Goal: Information Seeking & Learning: Learn about a topic

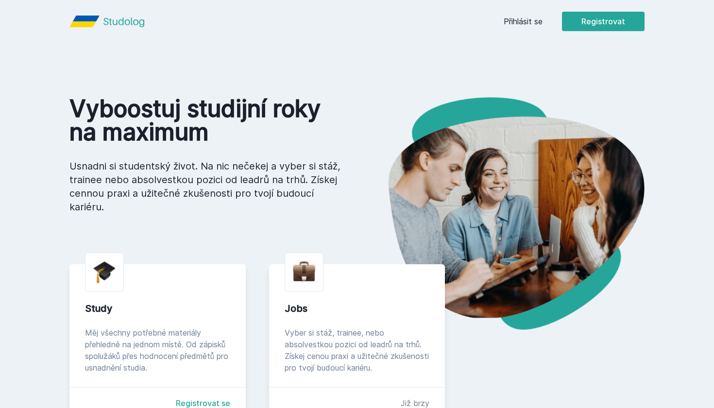
click at [356, 58] on button "Ne" at bounding box center [359, 63] width 35 height 24
click at [517, 22] on link "Přihlásit se" at bounding box center [523, 22] width 39 height 12
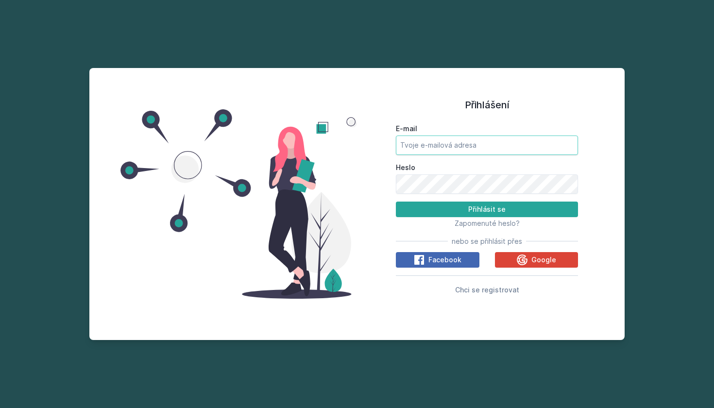
type input "[EMAIL_ADDRESS][DOMAIN_NAME]"
click at [487, 209] on button "Přihlásit se" at bounding box center [487, 210] width 182 height 16
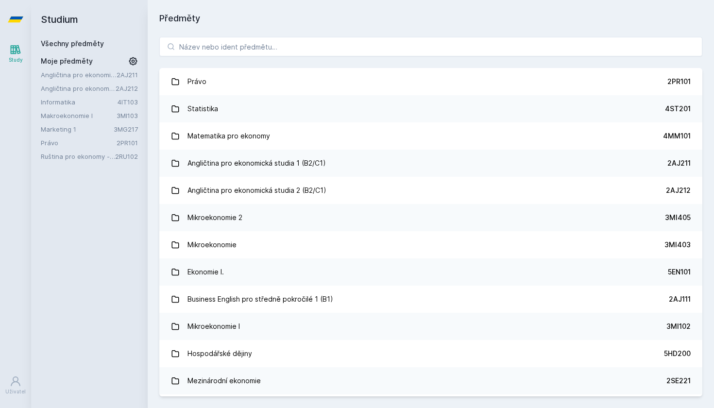
click at [134, 60] on icon at bounding box center [133, 61] width 8 height 8
click at [134, 103] on icon at bounding box center [134, 102] width 8 height 8
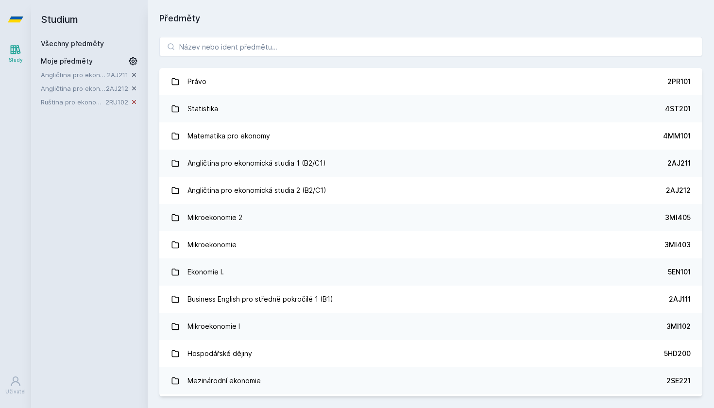
click at [133, 103] on icon at bounding box center [134, 102] width 8 height 8
click at [132, 62] on icon at bounding box center [133, 61] width 12 height 12
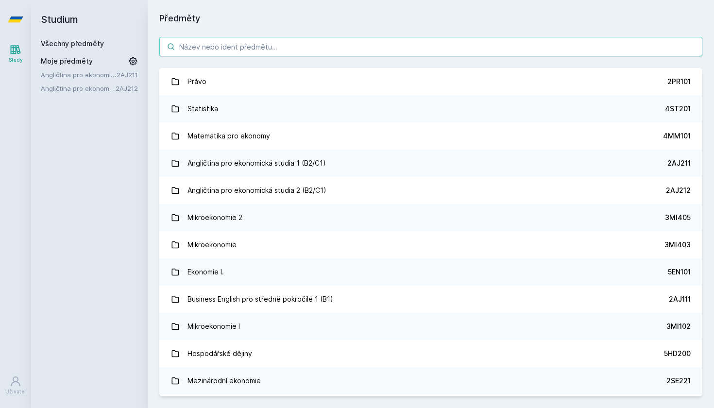
click at [220, 46] on input "search" at bounding box center [430, 46] width 543 height 19
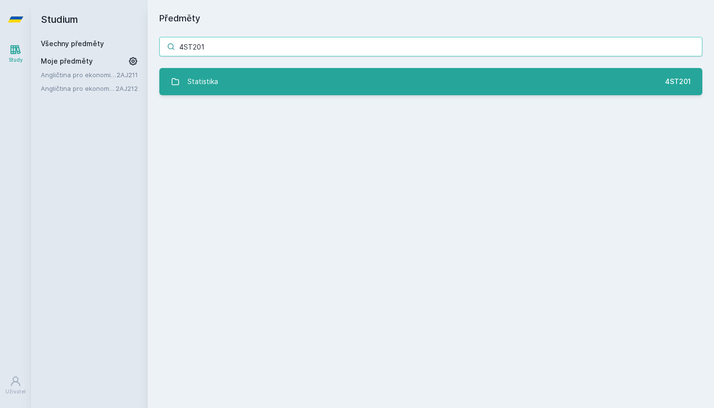
type input "4ST201"
click at [209, 75] on div "Statistika" at bounding box center [203, 81] width 31 height 19
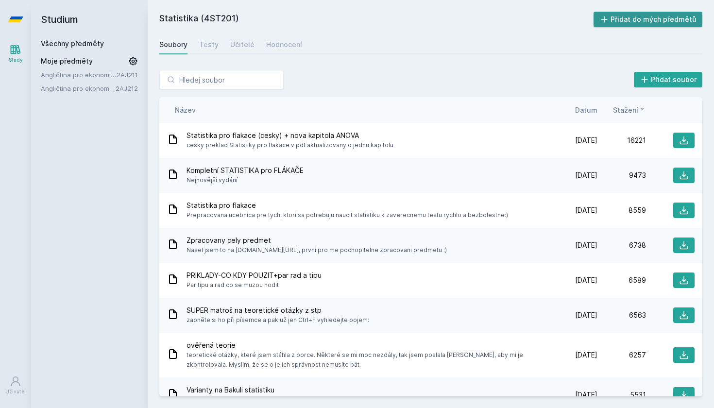
click at [667, 24] on button "Přidat do mých předmětů" at bounding box center [648, 20] width 109 height 16
click at [224, 44] on div "Soubory Testy Učitelé Hodnocení" at bounding box center [430, 44] width 543 height 19
click at [236, 44] on div "Učitelé" at bounding box center [242, 45] width 24 height 10
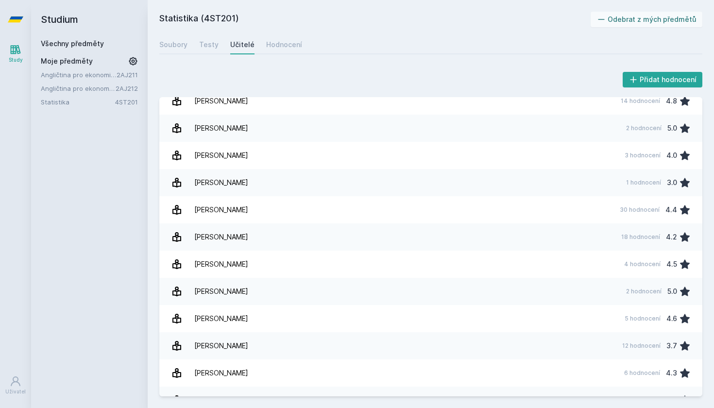
scroll to position [664, 0]
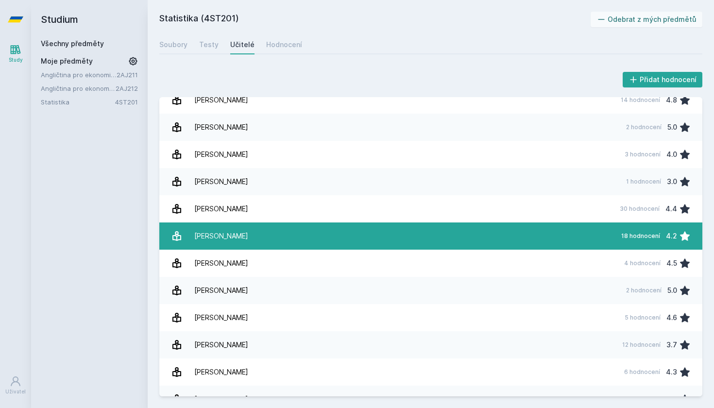
click at [312, 240] on link "Malá [PERSON_NAME] 18 hodnocení 4.2" at bounding box center [430, 236] width 543 height 27
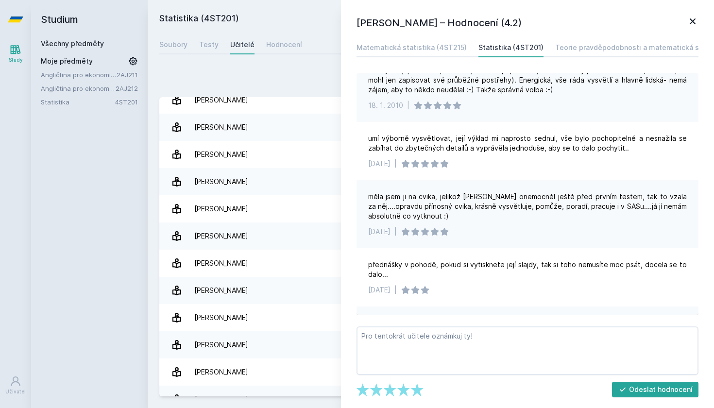
scroll to position [243, 0]
click at [696, 17] on icon at bounding box center [693, 22] width 12 height 12
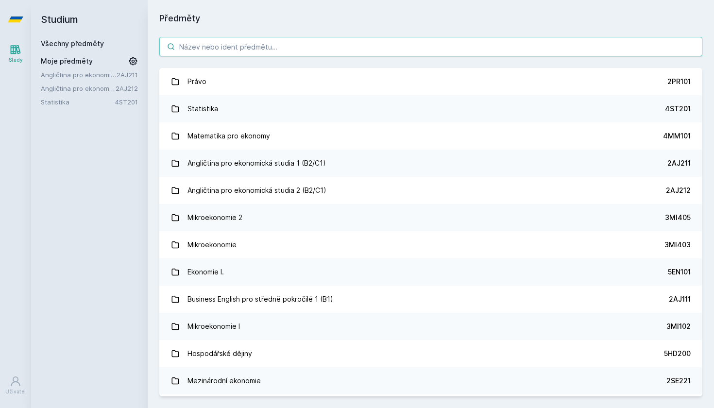
click at [229, 47] on input "search" at bounding box center [430, 46] width 543 height 19
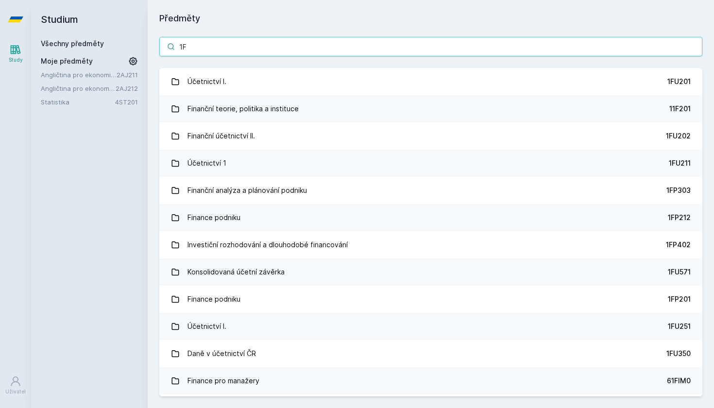
type input "1FU"
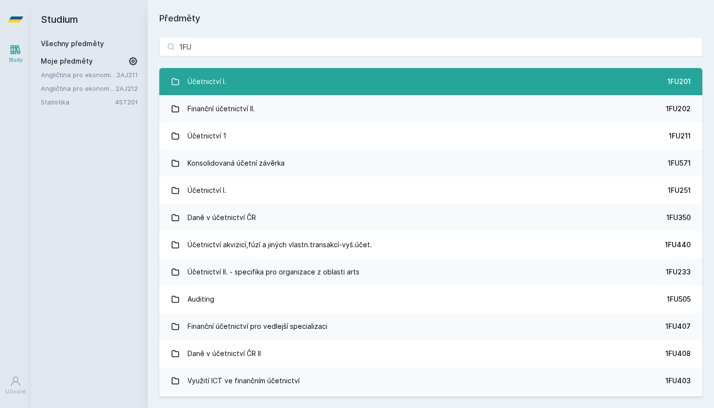
click at [215, 77] on div "Účetnictví I." at bounding box center [207, 81] width 39 height 19
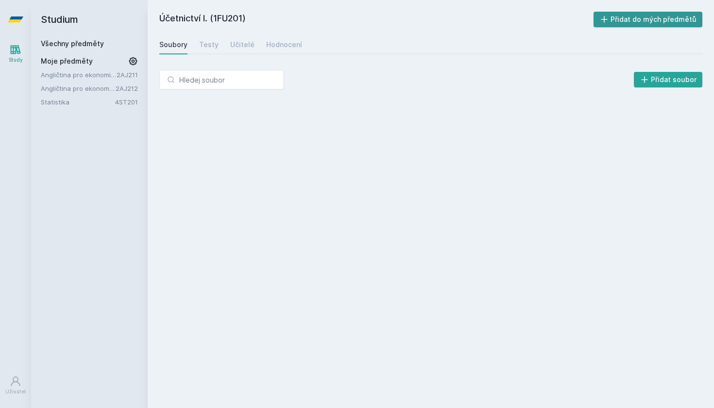
click at [672, 15] on button "Přidat do mých předmětů" at bounding box center [648, 20] width 109 height 16
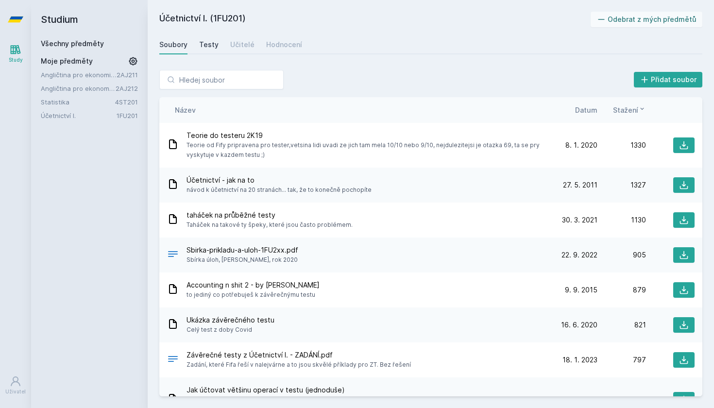
click at [209, 44] on div "Testy" at bounding box center [208, 45] width 19 height 10
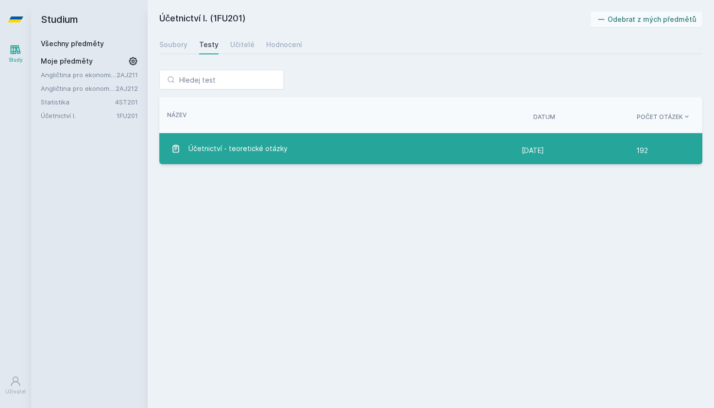
click at [372, 141] on div "Účetnictví - teoretické otázky" at bounding box center [346, 148] width 351 height 19
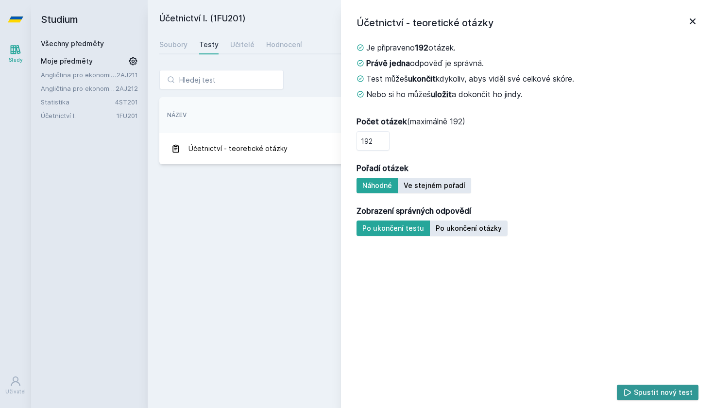
click at [668, 396] on button "Spustit nový test" at bounding box center [658, 393] width 82 height 16
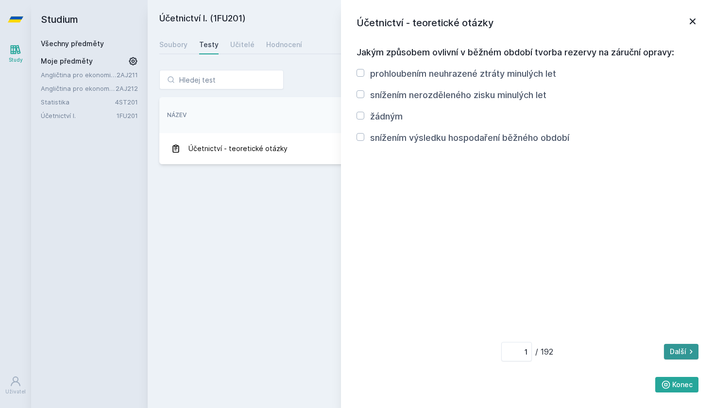
click at [680, 352] on button "Další" at bounding box center [681, 352] width 34 height 16
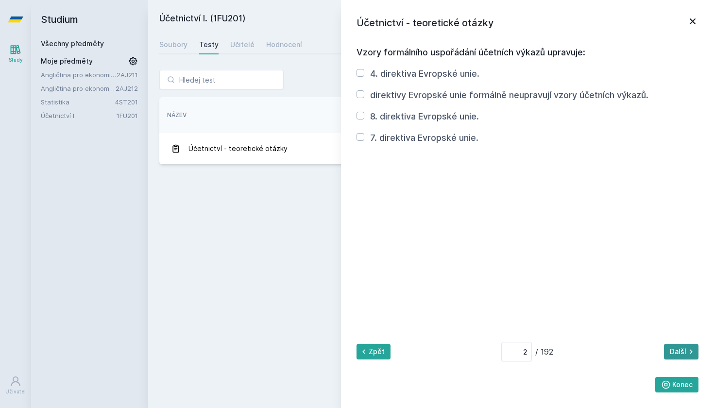
click at [680, 352] on button "Další" at bounding box center [681, 352] width 34 height 16
type input "3"
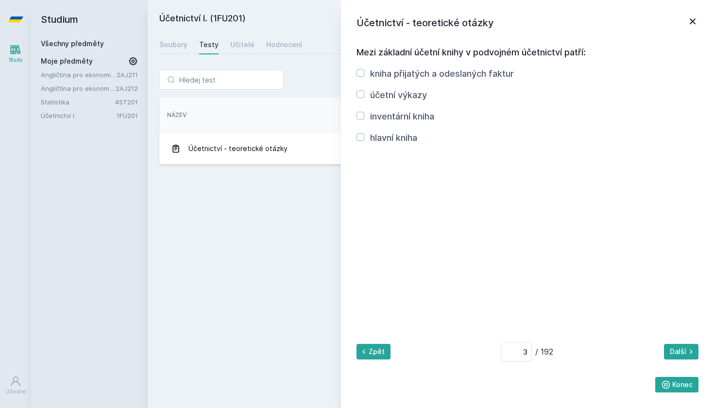
click at [695, 22] on icon at bounding box center [693, 22] width 12 height 12
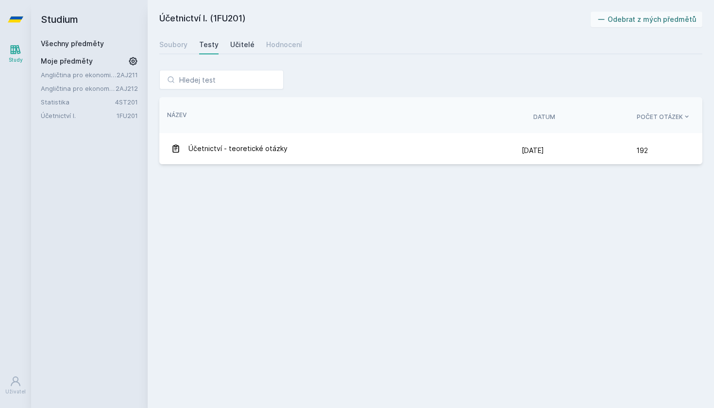
click at [239, 43] on div "Učitelé" at bounding box center [242, 45] width 24 height 10
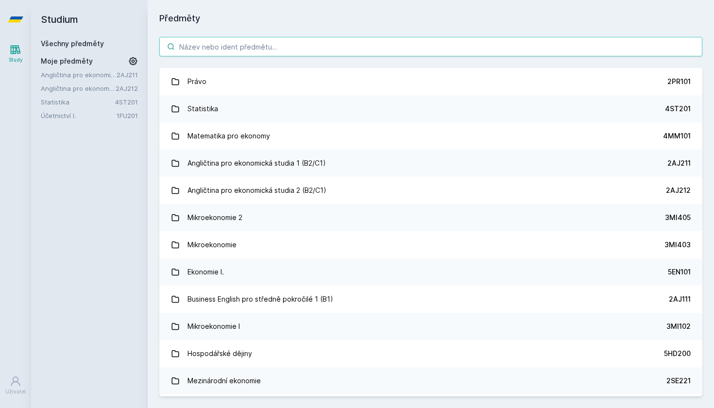
click at [253, 48] on input "search" at bounding box center [430, 46] width 543 height 19
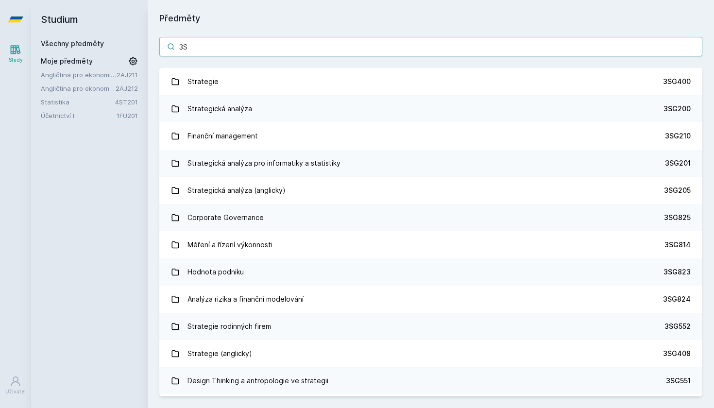
type input "3SG"
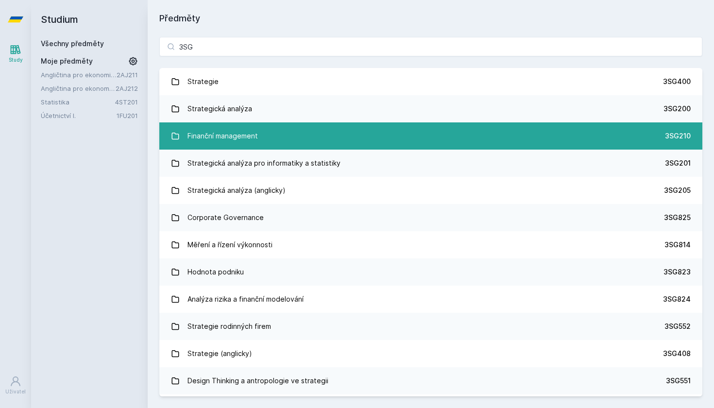
click at [298, 143] on link "Finanční management 3SG210" at bounding box center [430, 135] width 543 height 27
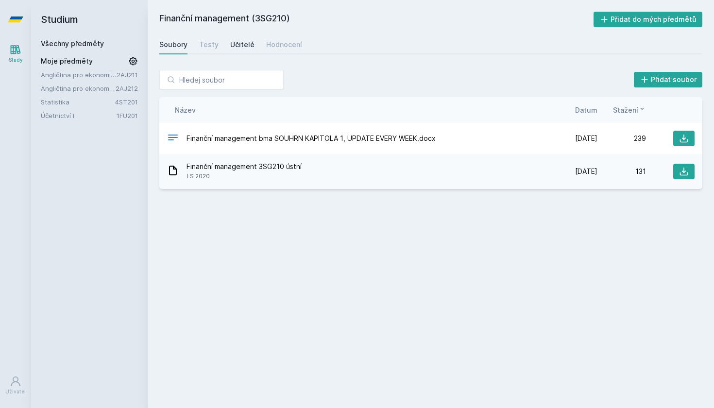
click at [246, 45] on div "Učitelé" at bounding box center [242, 45] width 24 height 10
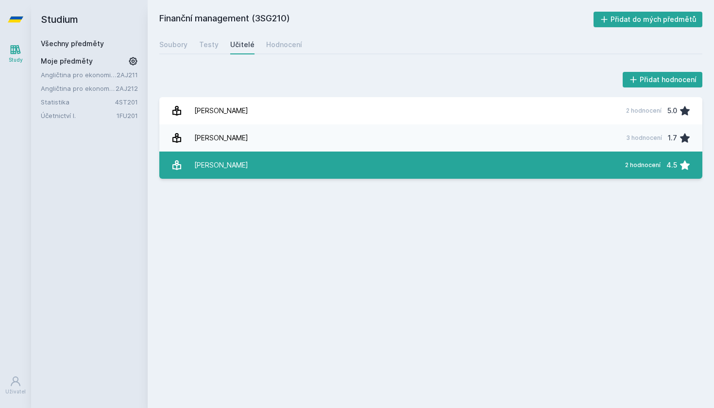
click at [297, 161] on link "[PERSON_NAME] 2 hodnocení 4.5" at bounding box center [430, 165] width 543 height 27
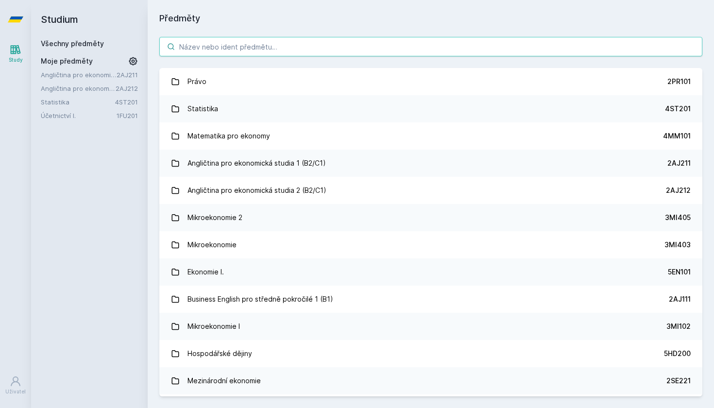
click at [274, 38] on input "search" at bounding box center [430, 46] width 543 height 19
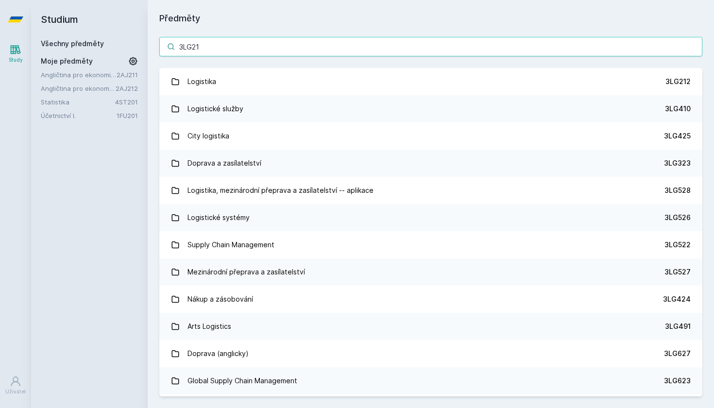
type input "3LG212"
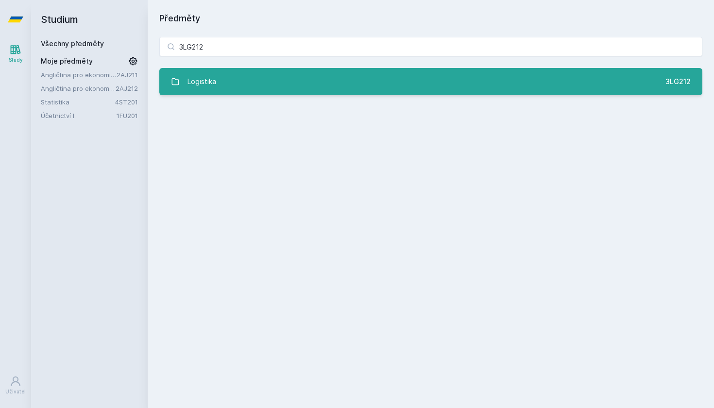
click at [254, 84] on link "Logistika 3LG212" at bounding box center [430, 81] width 543 height 27
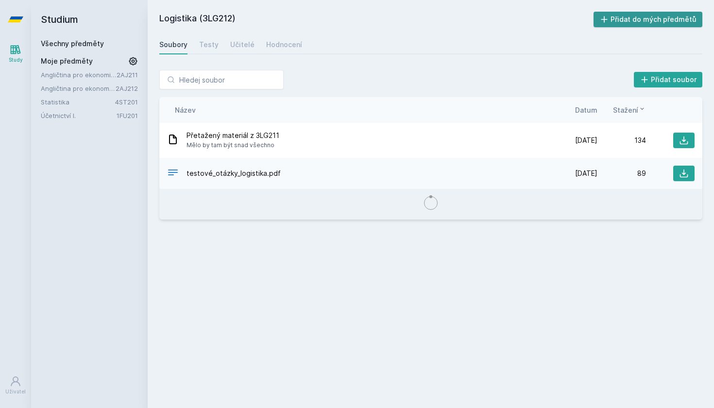
click at [652, 17] on button "Přidat do mých předmětů" at bounding box center [648, 20] width 109 height 16
click at [242, 45] on div "Učitelé" at bounding box center [242, 45] width 24 height 10
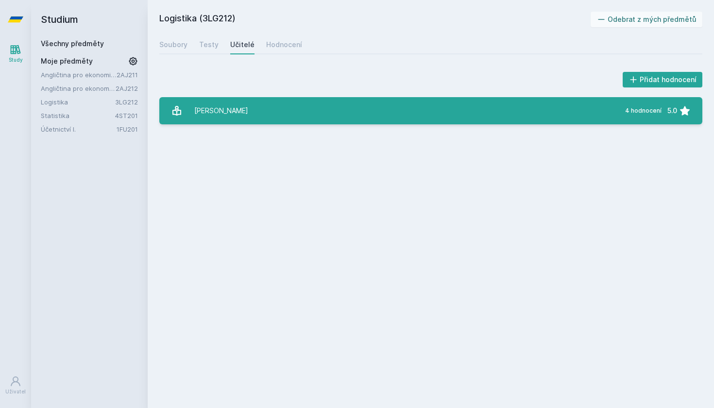
click at [269, 113] on link "[PERSON_NAME] 4 hodnocení 5.0" at bounding box center [430, 110] width 543 height 27
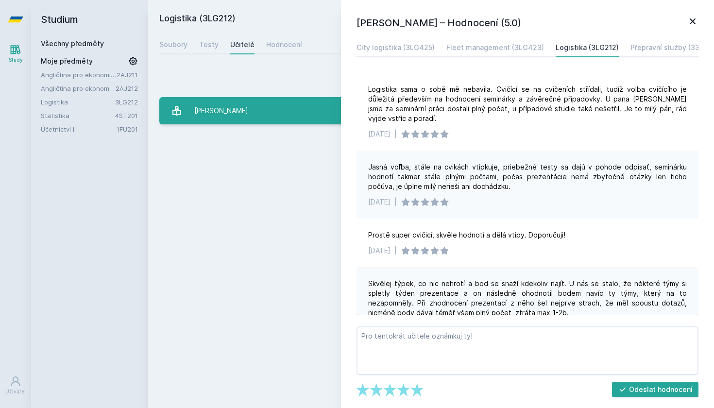
click at [277, 102] on link "[PERSON_NAME] 4 hodnocení 5.0" at bounding box center [430, 110] width 543 height 27
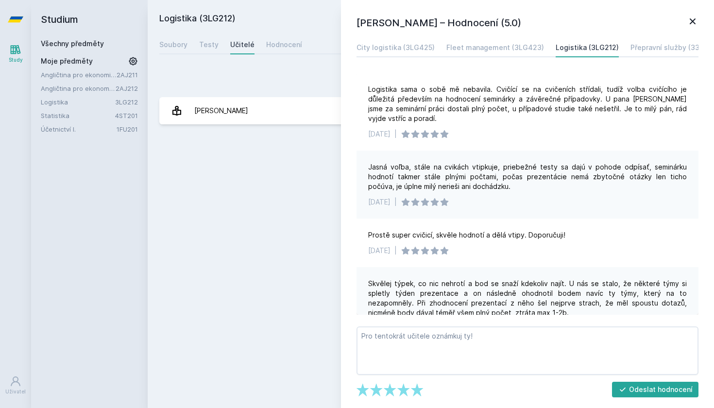
click at [696, 24] on icon at bounding box center [693, 22] width 12 height 12
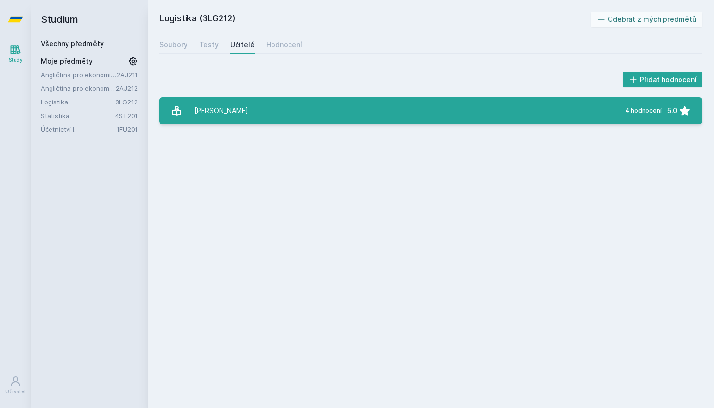
click at [604, 107] on link "[PERSON_NAME] 4 hodnocení 5.0" at bounding box center [430, 110] width 543 height 27
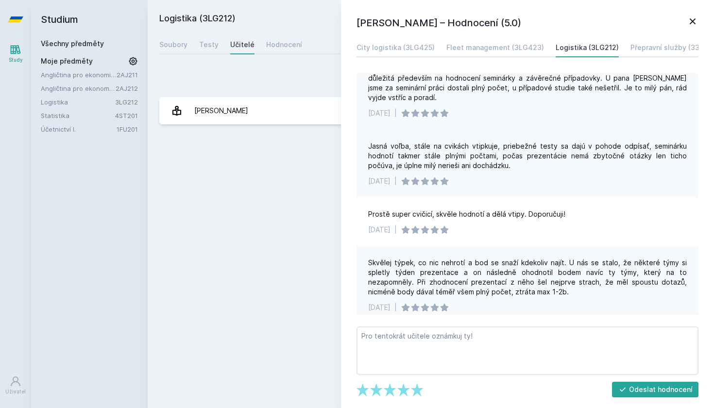
scroll to position [20, 0]
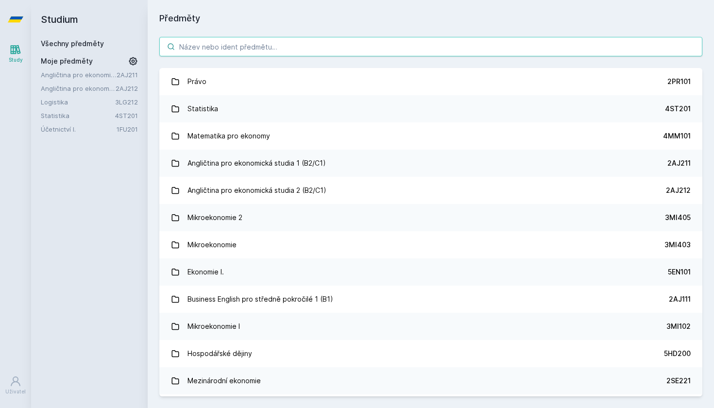
click at [216, 52] on input "search" at bounding box center [430, 46] width 543 height 19
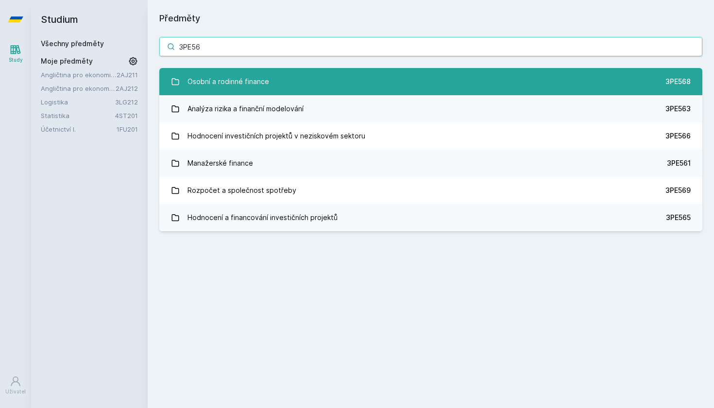
type input "3PE56"
click at [263, 81] on div "Osobní a rodinné finance" at bounding box center [229, 81] width 82 height 19
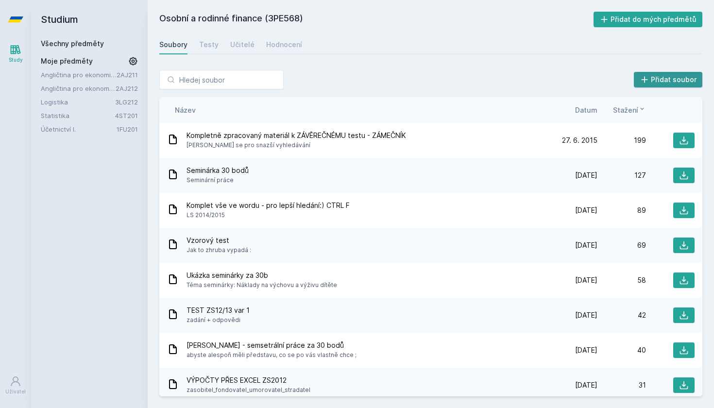
click at [683, 79] on button "Přidat soubor" at bounding box center [668, 80] width 69 height 16
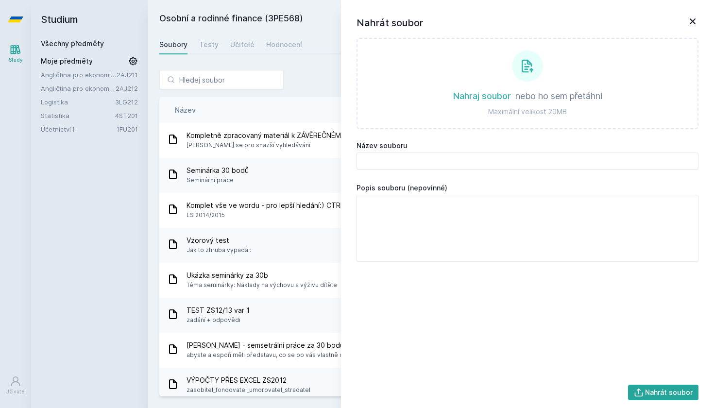
click at [694, 20] on icon at bounding box center [693, 21] width 6 height 6
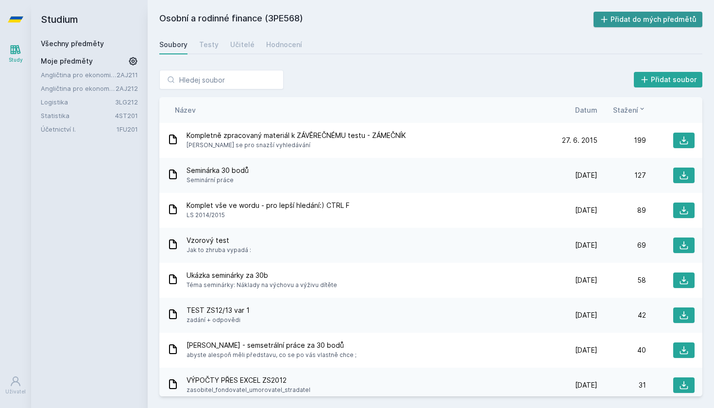
click at [687, 21] on button "Přidat do mých předmětů" at bounding box center [648, 20] width 109 height 16
click at [241, 50] on link "Učitelé" at bounding box center [242, 44] width 24 height 19
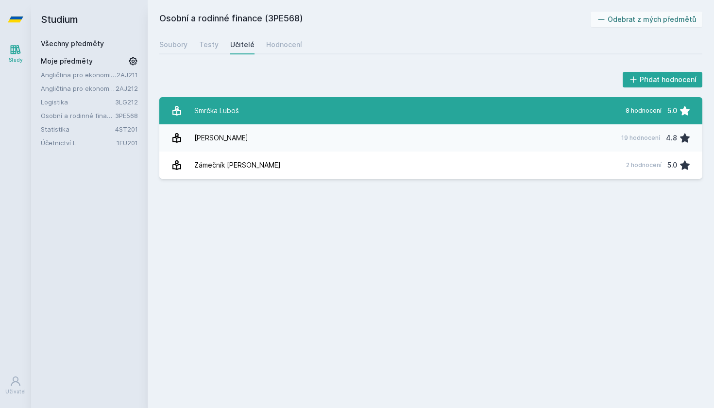
click at [284, 119] on link "Smrčka Luboš 8 hodnocení 5.0" at bounding box center [430, 110] width 543 height 27
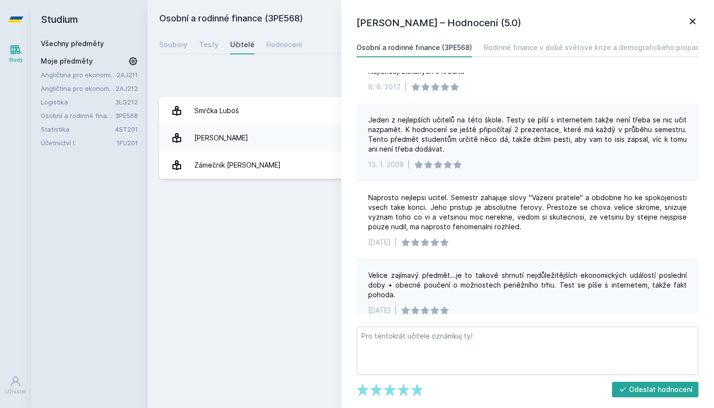
scroll to position [145, 0]
click at [184, 49] on div "Soubory" at bounding box center [173, 45] width 28 height 10
